Goal: Navigation & Orientation: Find specific page/section

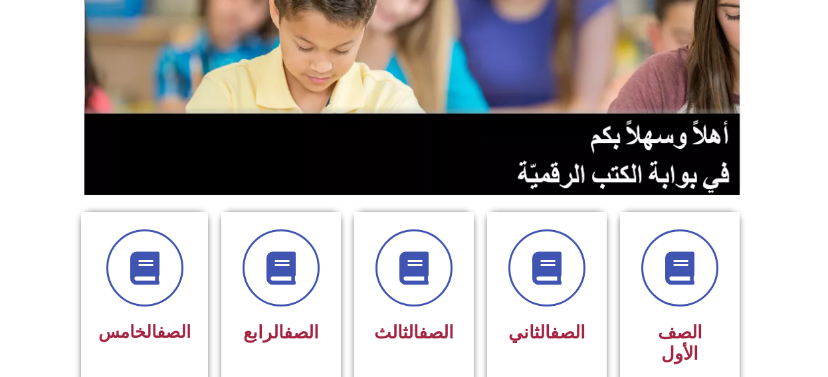
scroll to position [199, 0]
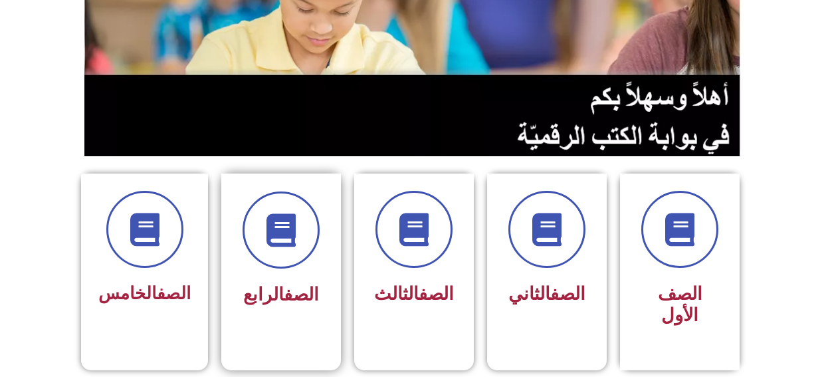
click at [284, 302] on link "الصف" at bounding box center [301, 294] width 35 height 21
click at [284, 295] on link "الصف" at bounding box center [301, 294] width 35 height 21
click at [284, 296] on link "الصف" at bounding box center [301, 294] width 35 height 21
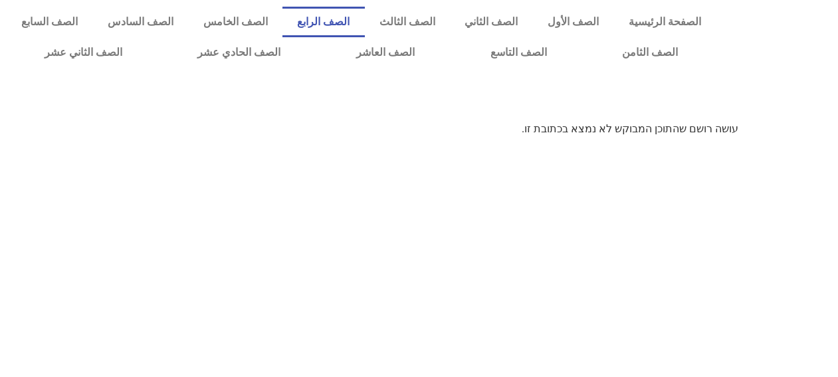
click at [365, 25] on link "الصف الرابع" at bounding box center [323, 22] width 82 height 31
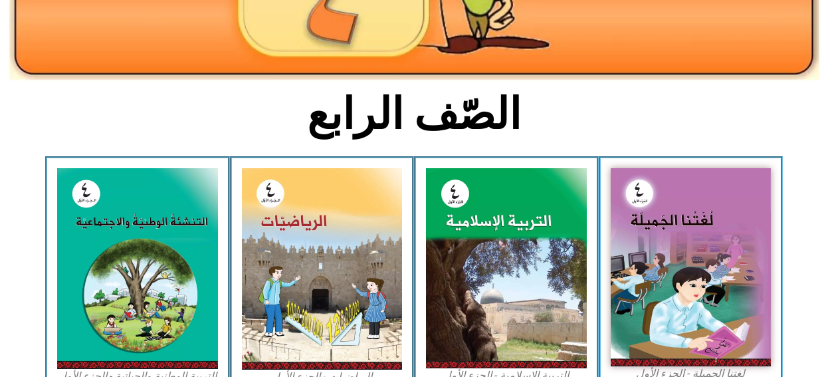
scroll to position [266, 0]
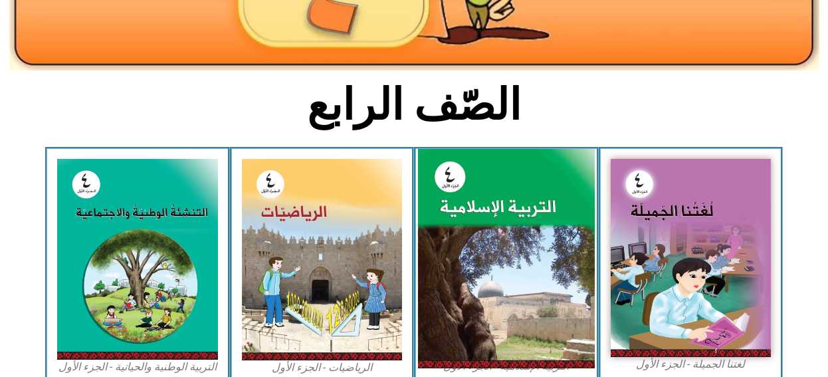
click at [468, 202] on img at bounding box center [506, 259] width 177 height 220
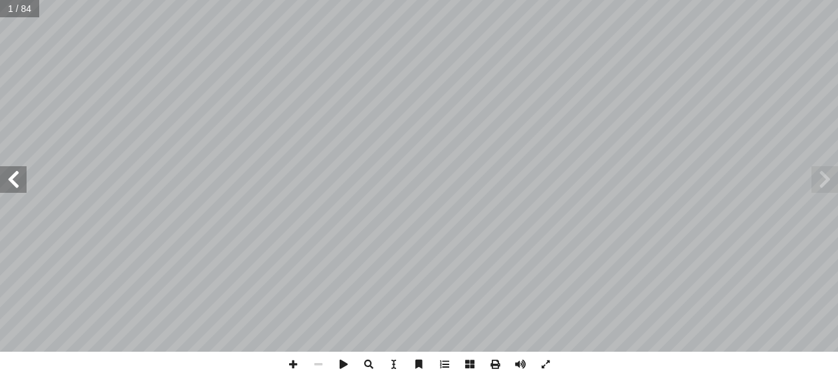
click at [16, 179] on span at bounding box center [13, 179] width 27 height 27
click at [13, 179] on span at bounding box center [13, 179] width 27 height 27
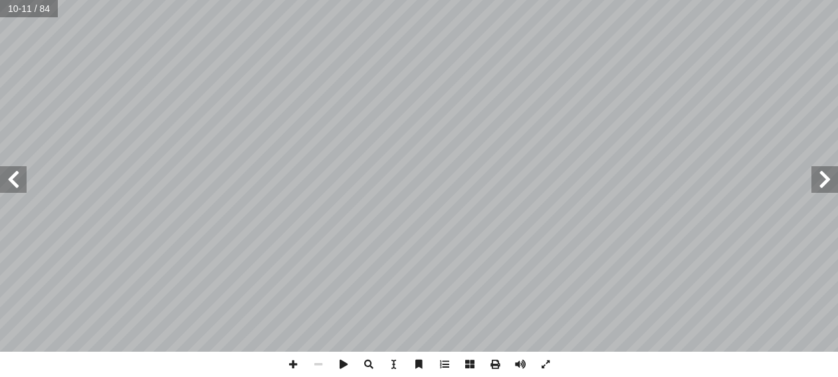
click at [13, 179] on span at bounding box center [13, 179] width 27 height 27
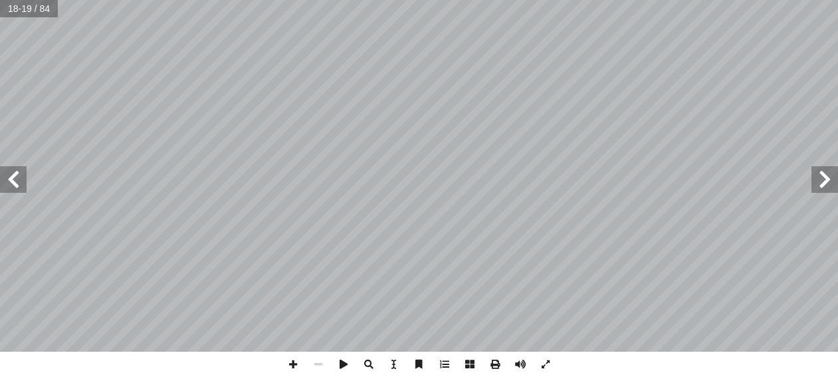
click at [13, 179] on span at bounding box center [13, 179] width 27 height 27
click at [13, 180] on span at bounding box center [13, 179] width 27 height 27
click at [290, 362] on span at bounding box center [292, 364] width 25 height 25
click at [196, 0] on html "الصفحة الرئيسية الصف الأول الصف الثاني الصف الثالث الصف الرابع الصف الخامس الصف…" at bounding box center [419, 60] width 838 height 121
